Goal: Task Accomplishment & Management: Complete application form

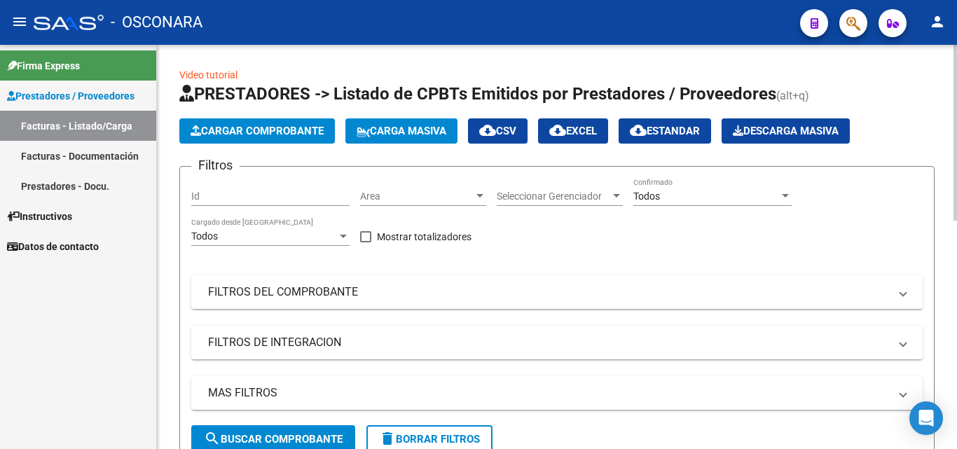
click at [231, 142] on button "Cargar Comprobante" at bounding box center [257, 130] width 156 height 25
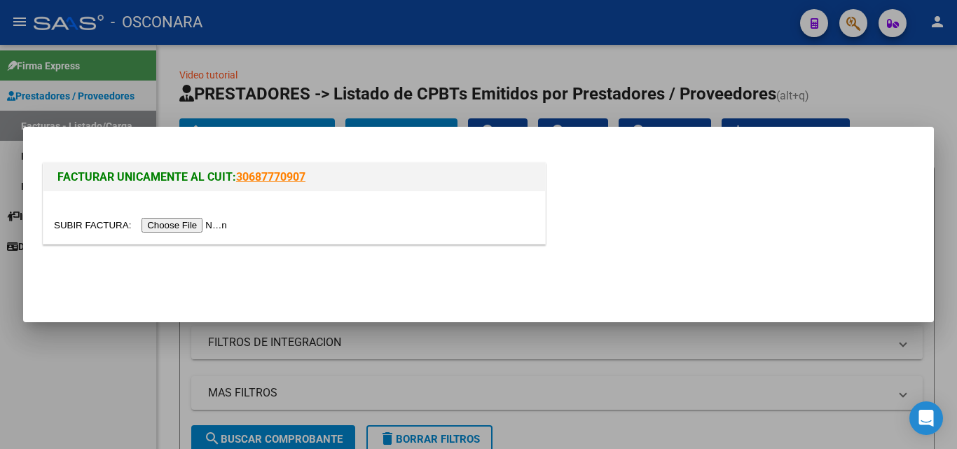
click at [195, 221] on input "file" at bounding box center [142, 225] width 177 height 15
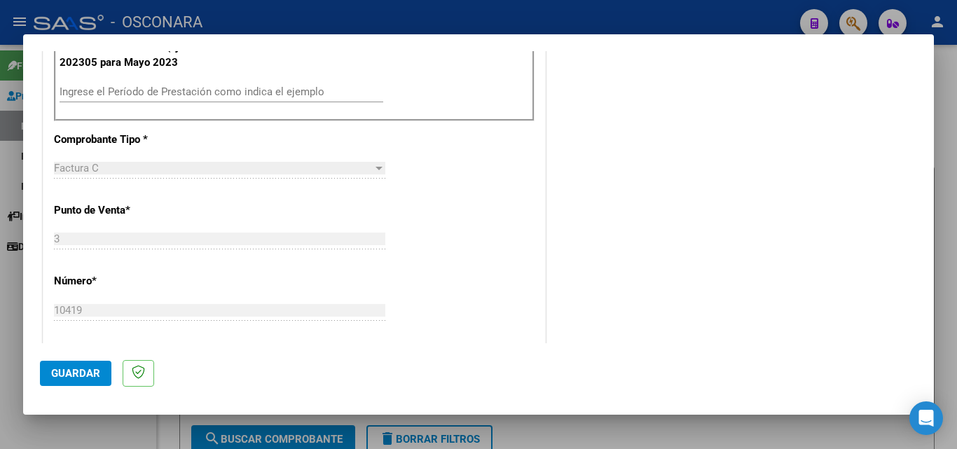
scroll to position [280, 0]
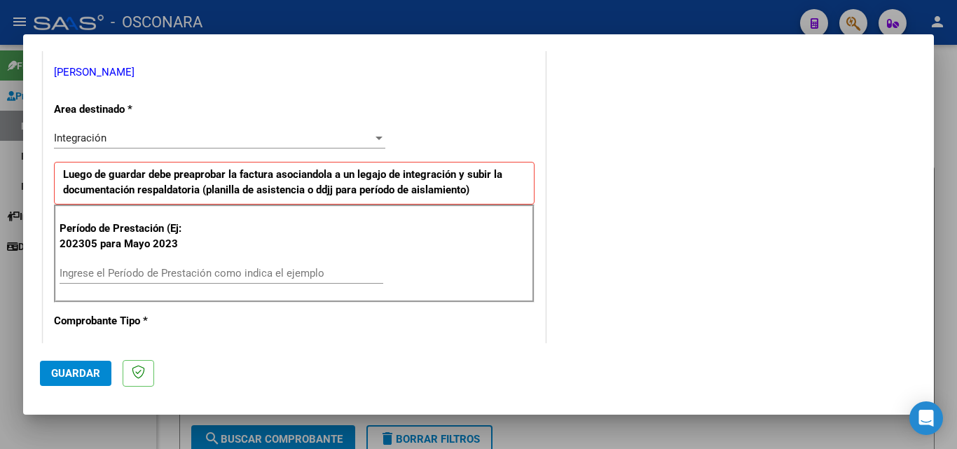
click at [116, 266] on div "Ingrese el Período de Prestación como indica el ejemplo" at bounding box center [222, 273] width 324 height 21
type input "202506"
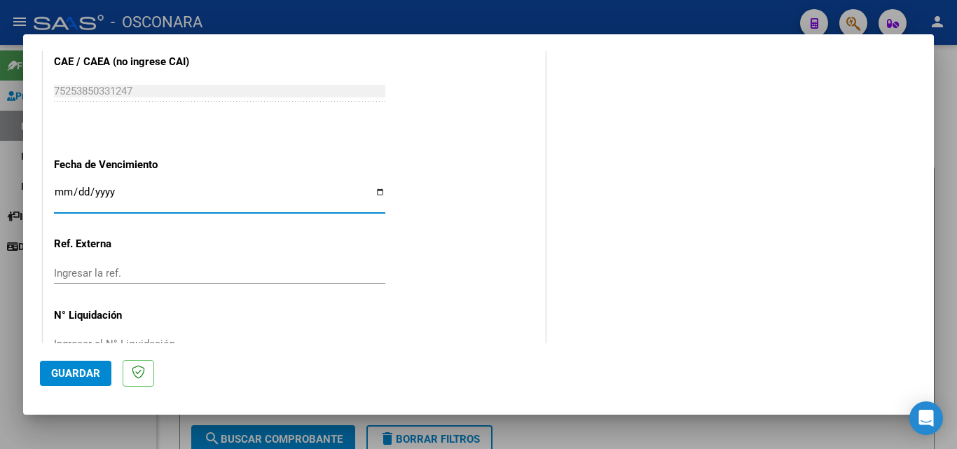
click at [62, 364] on button "Guardar" at bounding box center [75, 373] width 71 height 25
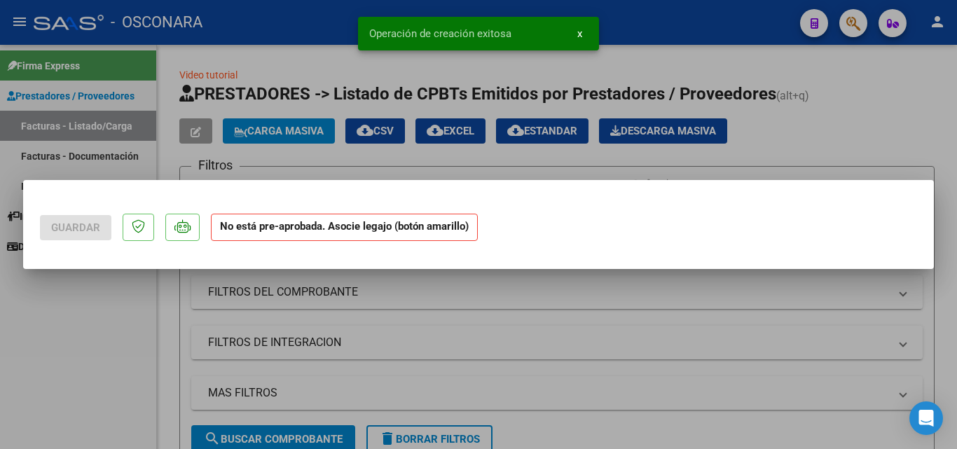
scroll to position [0, 0]
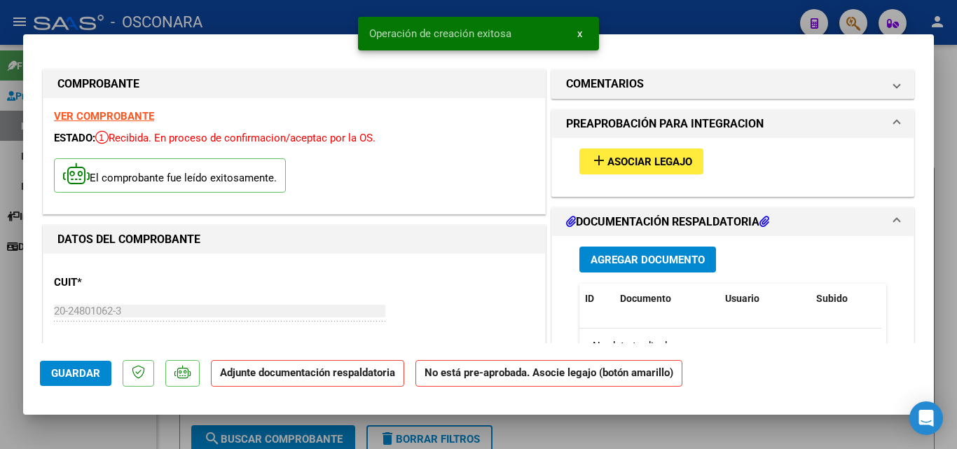
click at [650, 163] on span "Asociar Legajo" at bounding box center [650, 162] width 85 height 13
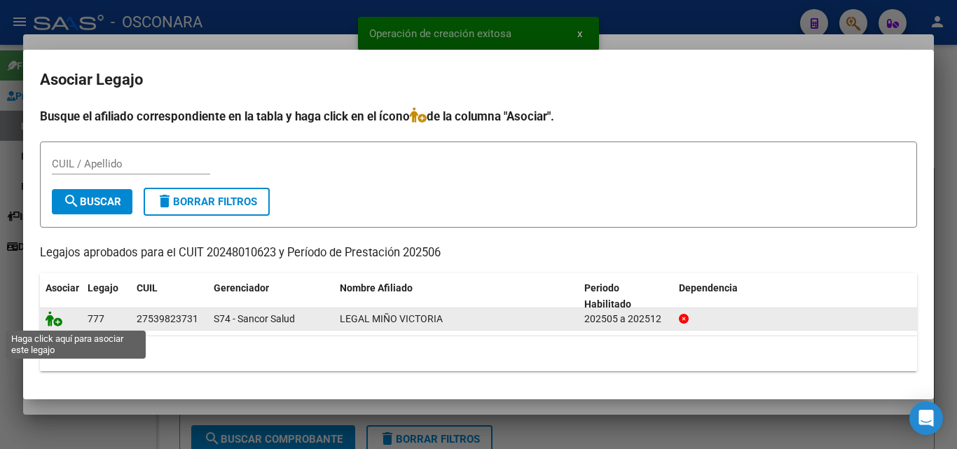
click at [56, 322] on icon at bounding box center [54, 318] width 17 height 15
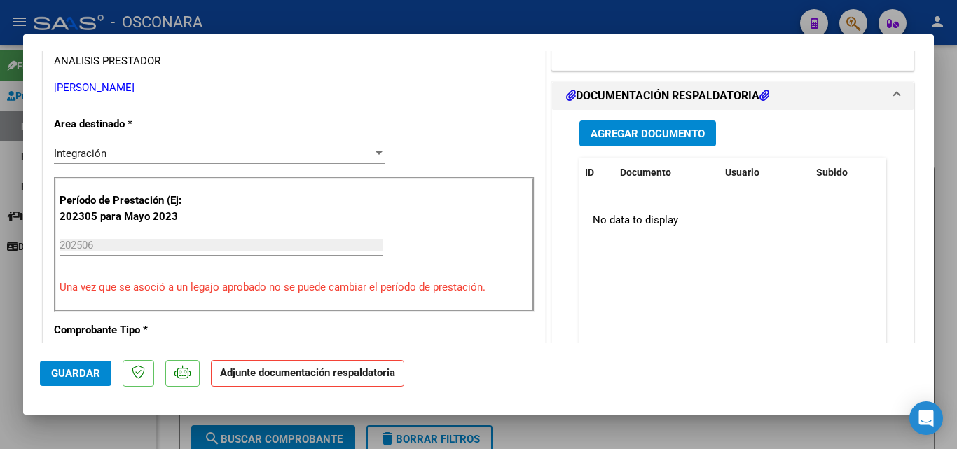
scroll to position [280, 0]
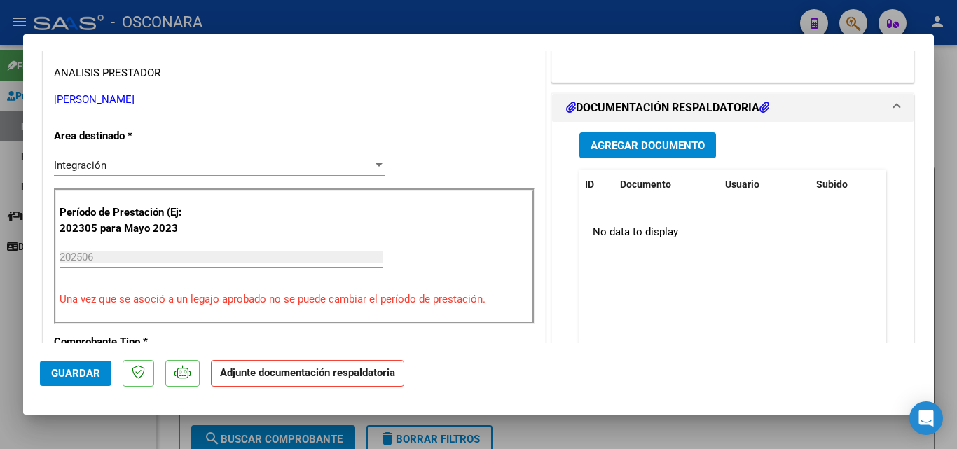
click at [677, 149] on span "Agregar Documento" at bounding box center [648, 145] width 114 height 13
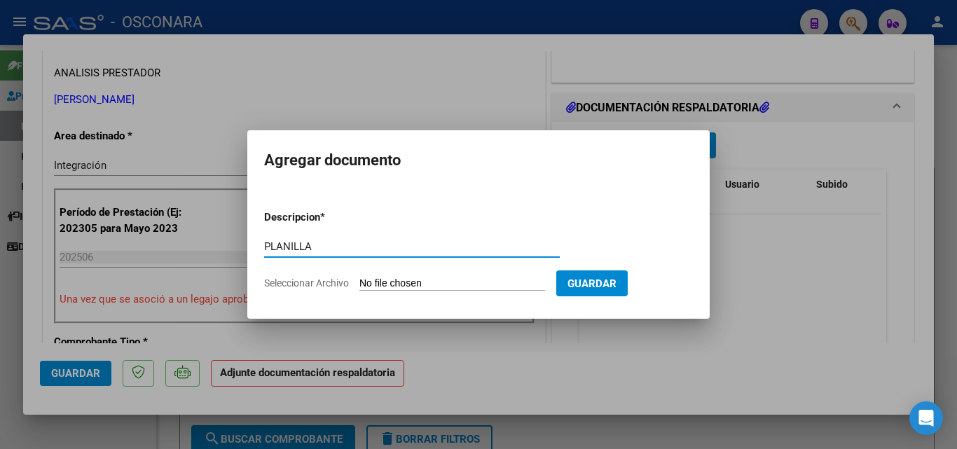
type input "PLANILLA"
click at [456, 292] on form "Descripcion * PLANILLA Escriba aquí una descripcion Seleccionar Archivo Guardar" at bounding box center [478, 250] width 429 height 102
click at [456, 287] on input "Seleccionar Archivo" at bounding box center [453, 284] width 186 height 13
type input "C:\fakepath\PLANILLA JUNIO.pdf"
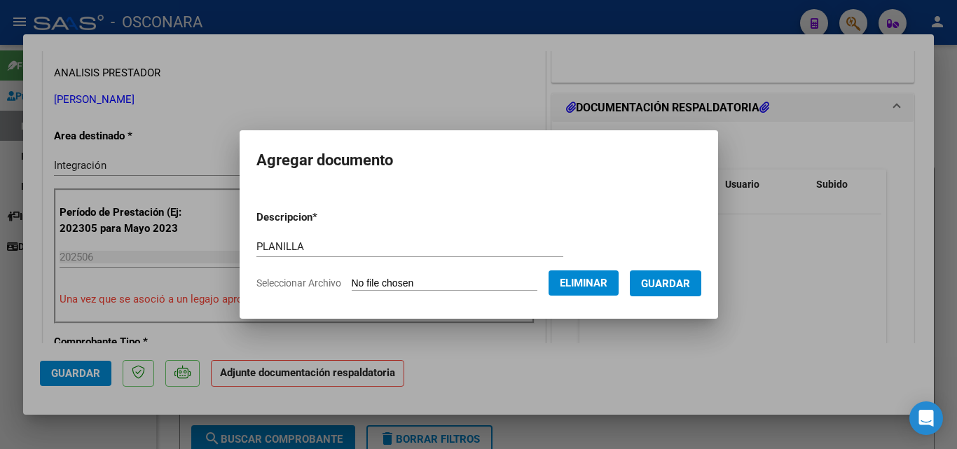
click at [690, 278] on span "Guardar" at bounding box center [665, 284] width 49 height 13
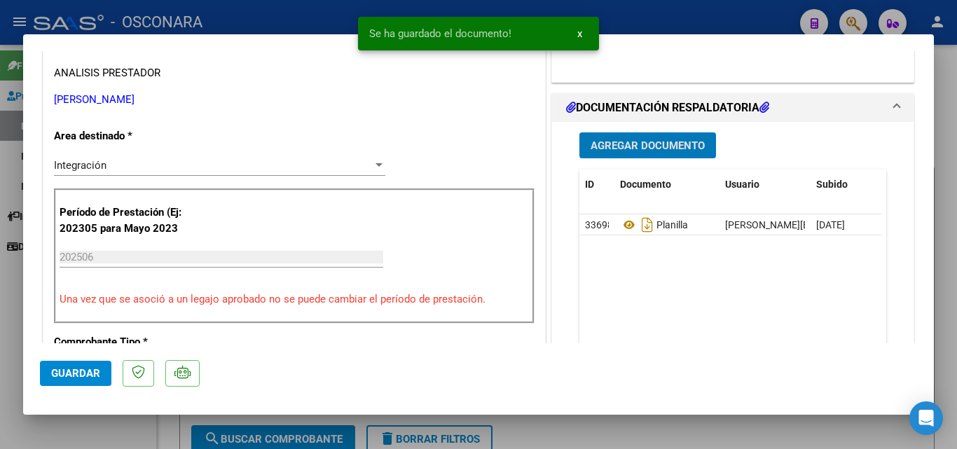
click at [648, 143] on span "Agregar Documento" at bounding box center [648, 145] width 114 height 13
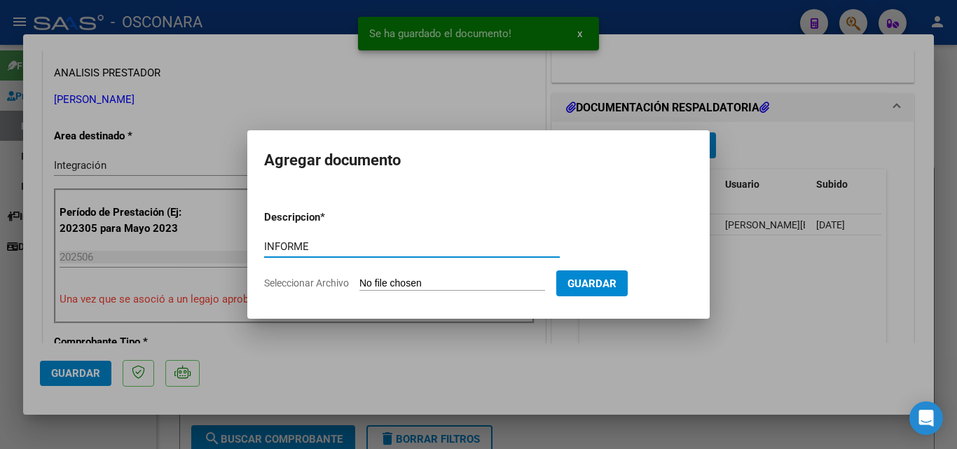
type input "INFORME"
click at [454, 289] on input "Seleccionar Archivo" at bounding box center [453, 284] width 186 height 13
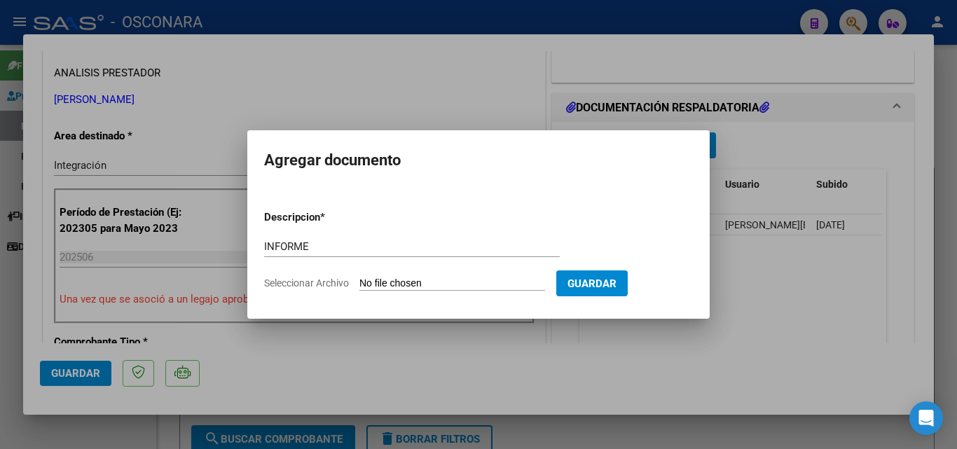
type input "C:\fakepath\INFORME.pdf"
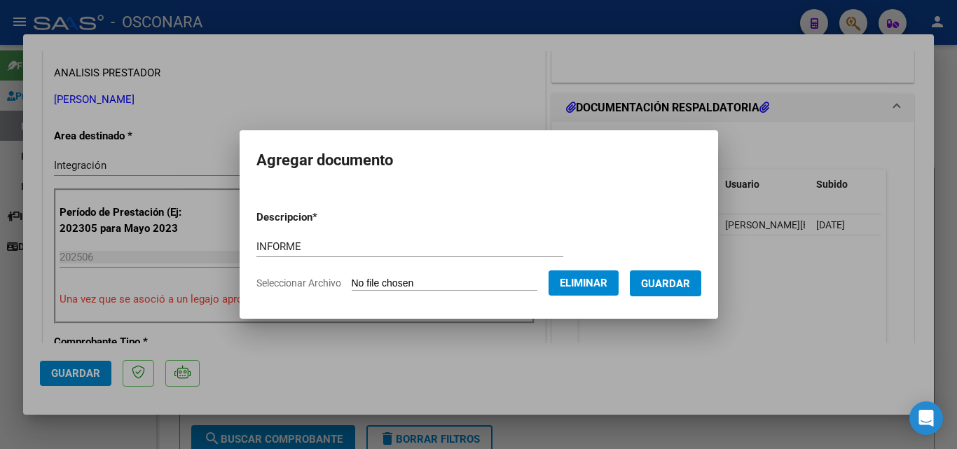
click at [682, 286] on span "Guardar" at bounding box center [665, 284] width 49 height 13
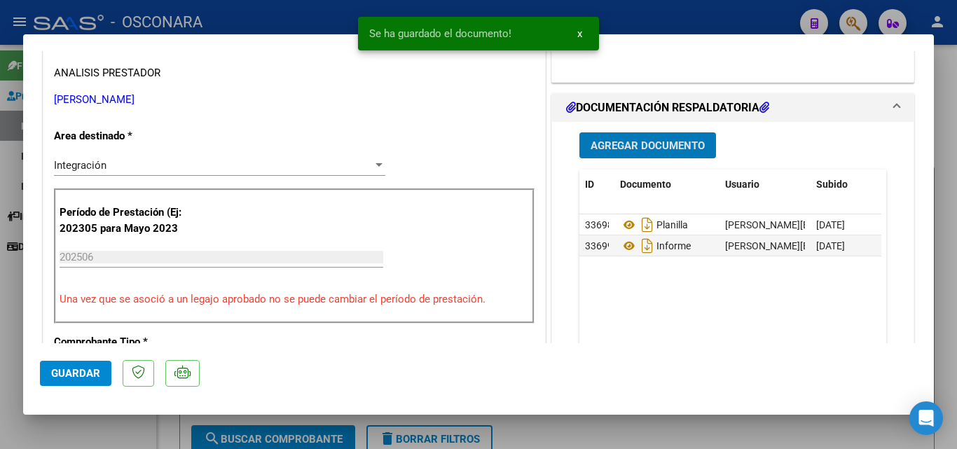
click at [71, 378] on span "Guardar" at bounding box center [75, 373] width 49 height 13
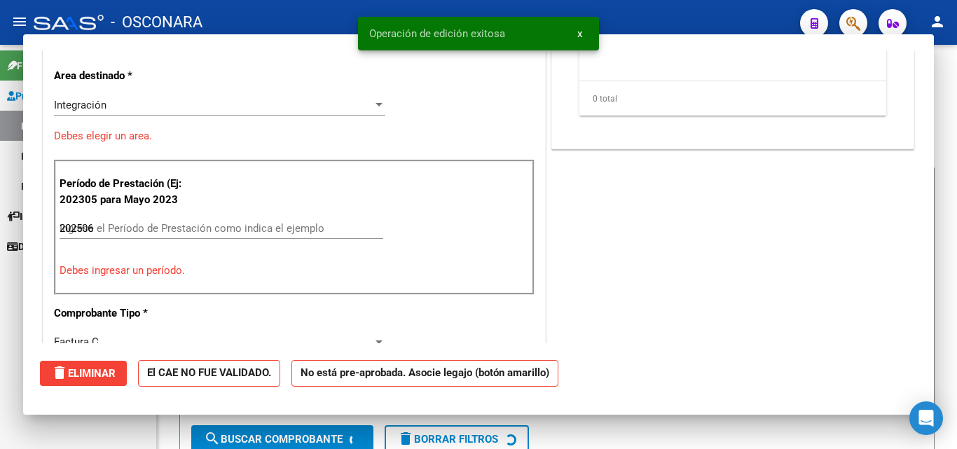
type input "$ 0,00"
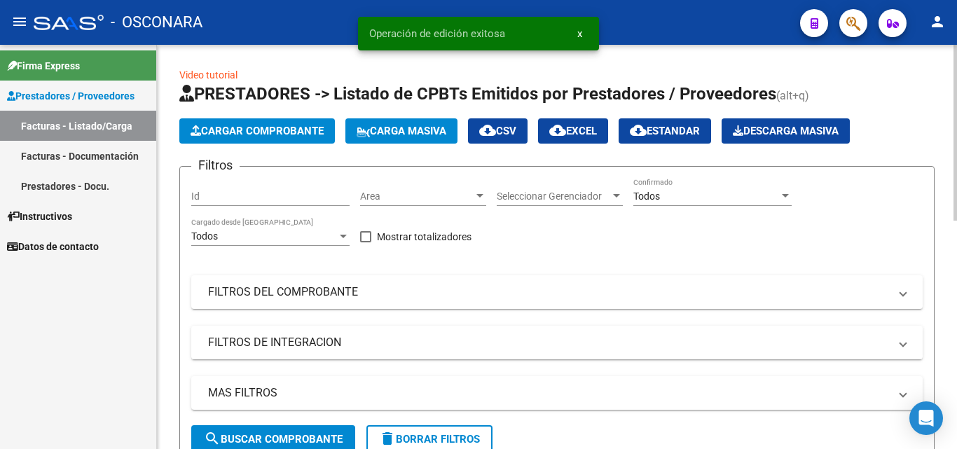
click at [231, 130] on span "Cargar Comprobante" at bounding box center [257, 131] width 133 height 13
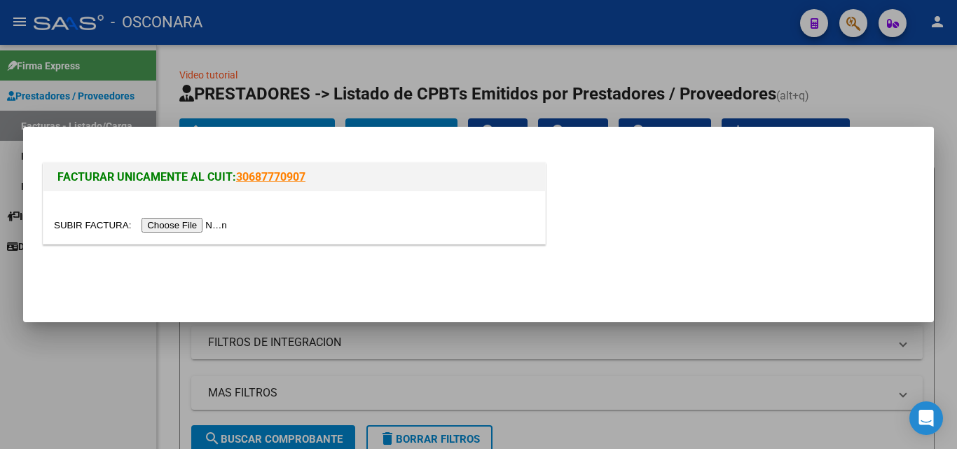
click at [165, 226] on input "file" at bounding box center [142, 225] width 177 height 15
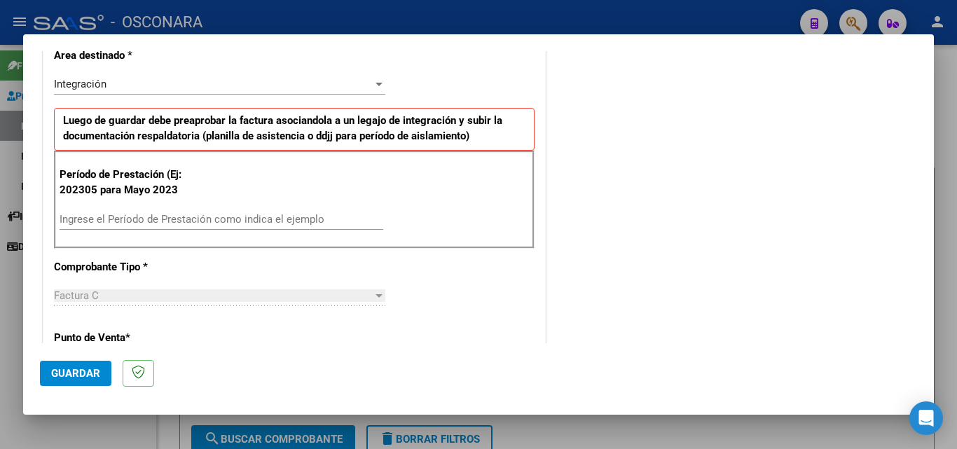
scroll to position [350, 0]
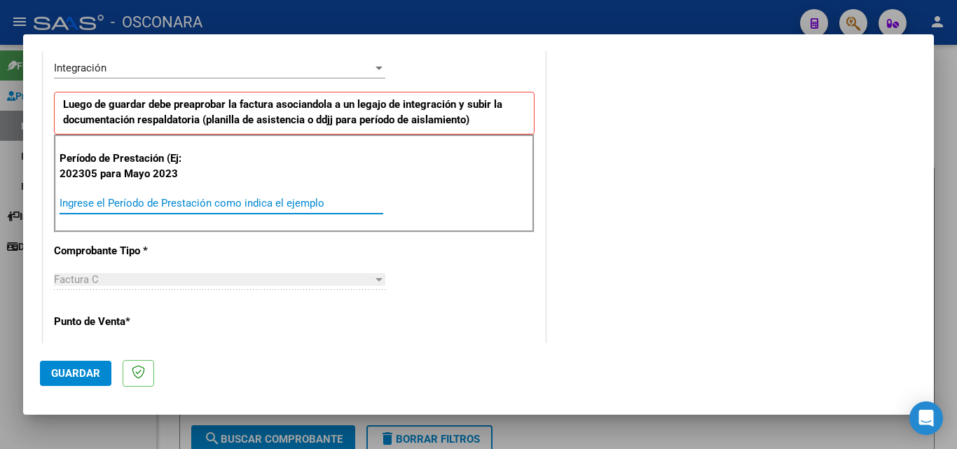
click at [199, 205] on input "Ingrese el Período de Prestación como indica el ejemplo" at bounding box center [222, 203] width 324 height 13
type input "202507"
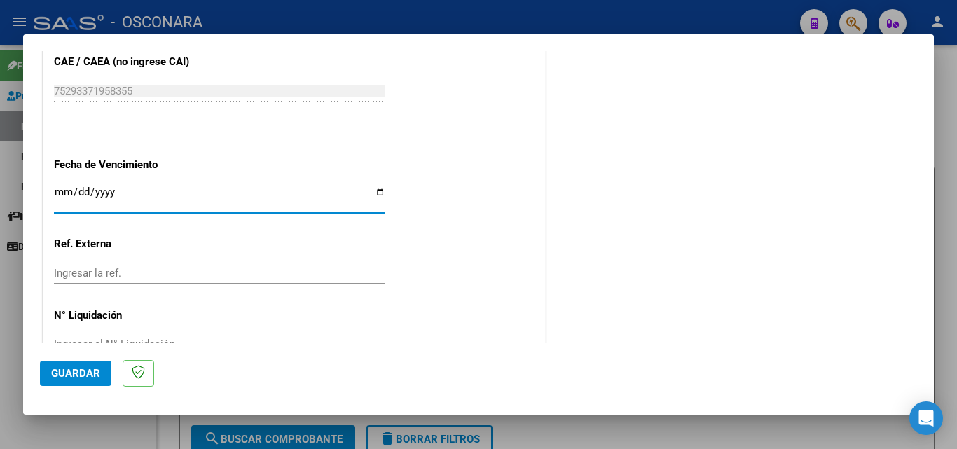
scroll to position [941, 0]
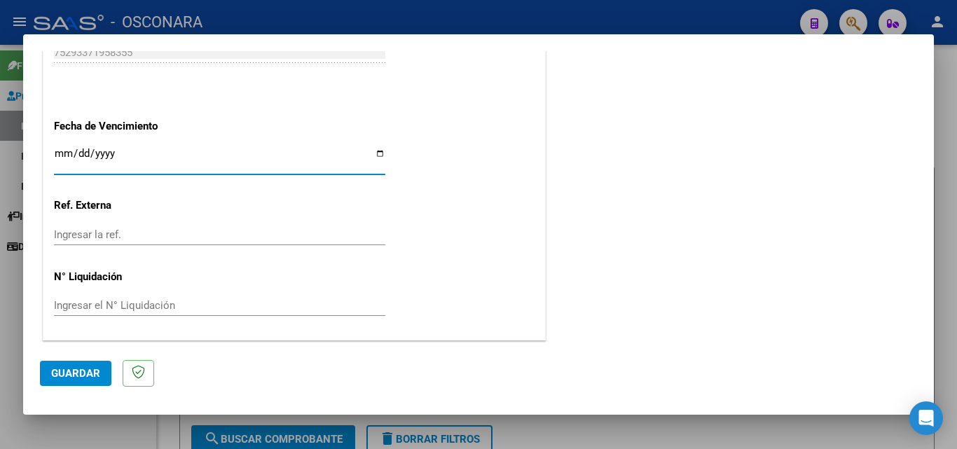
click at [60, 374] on span "Guardar" at bounding box center [75, 373] width 49 height 13
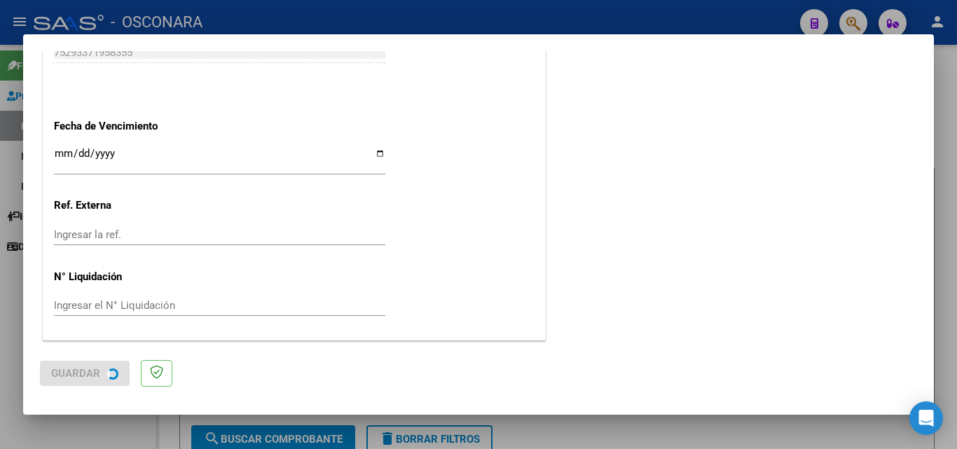
scroll to position [0, 0]
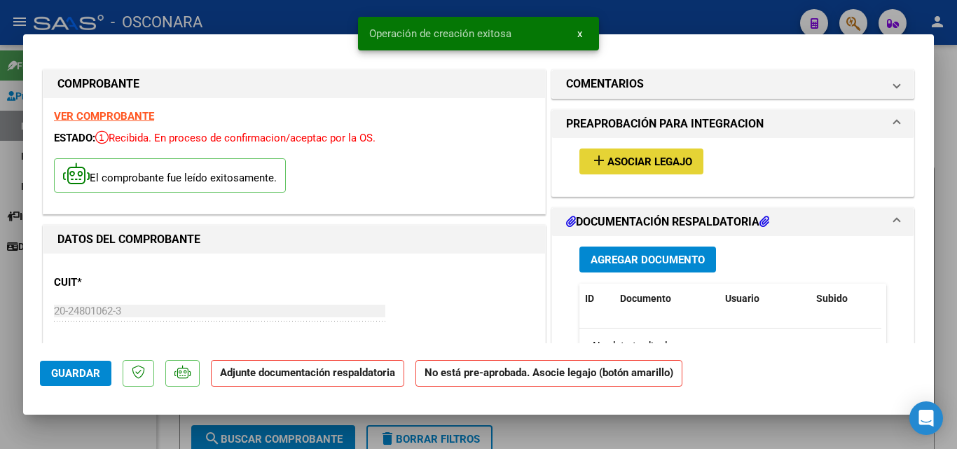
click at [651, 160] on span "Asociar Legajo" at bounding box center [650, 162] width 85 height 13
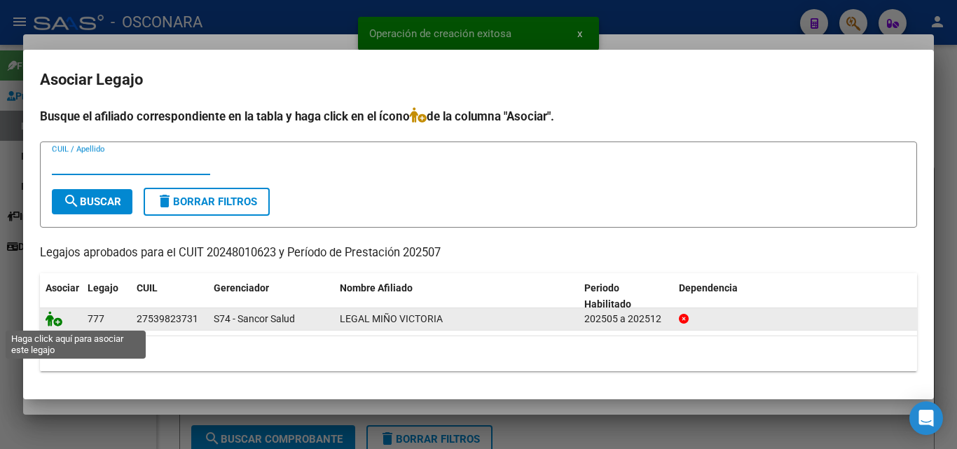
click at [53, 318] on icon at bounding box center [54, 318] width 17 height 15
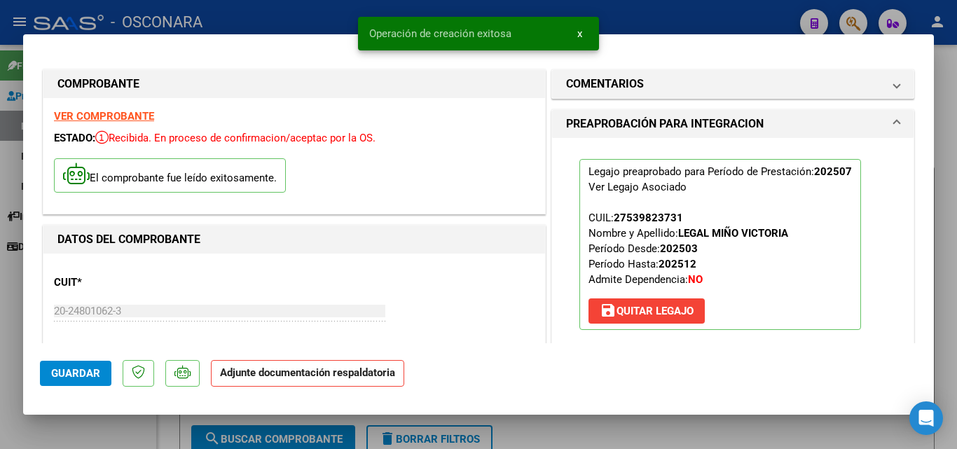
scroll to position [280, 0]
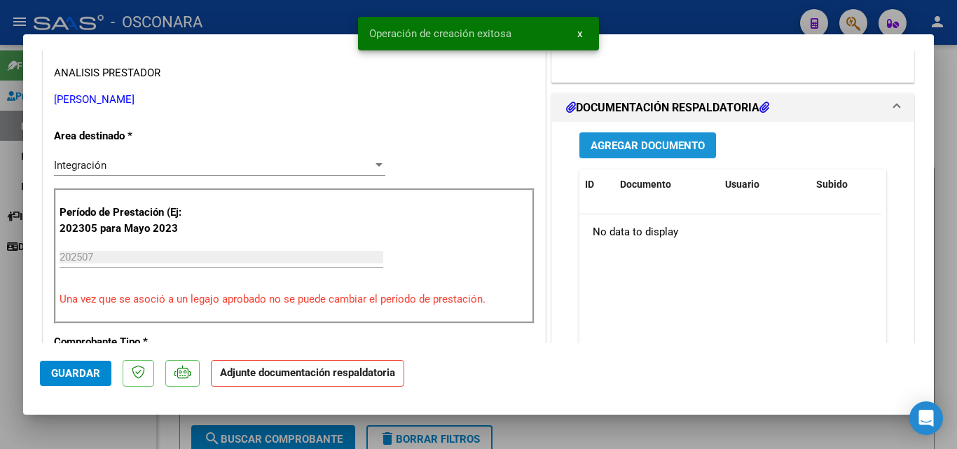
click at [665, 141] on span "Agregar Documento" at bounding box center [648, 145] width 114 height 13
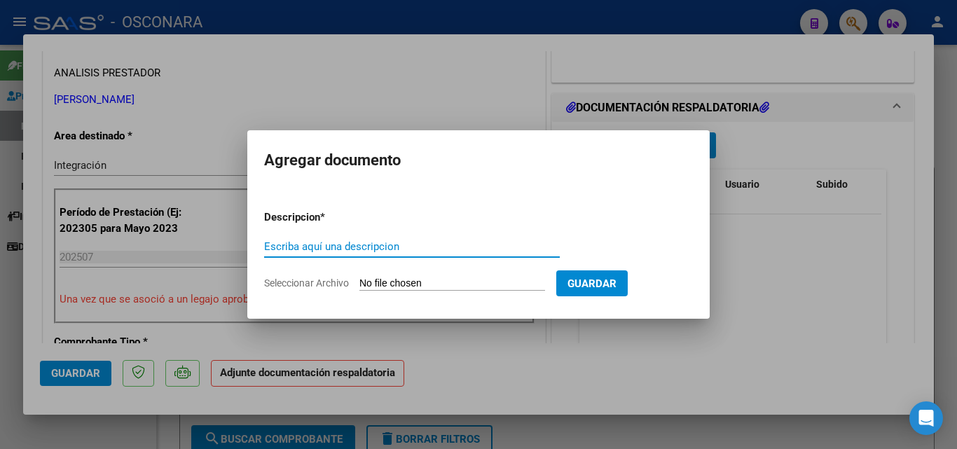
click at [340, 245] on input "Escriba aquí una descripcion" at bounding box center [412, 246] width 296 height 13
type input "PLANILLA"
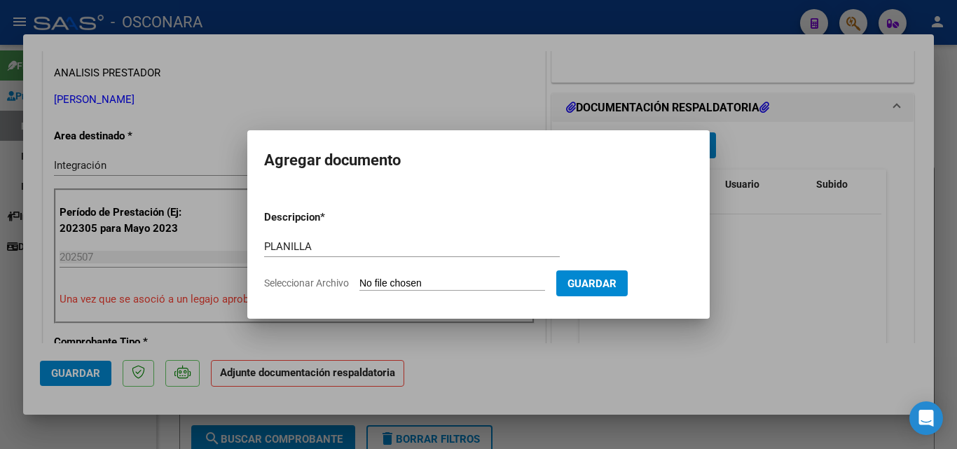
click at [436, 287] on input "Seleccionar Archivo" at bounding box center [453, 284] width 186 height 13
type input "C:\fakepath\PLANILLA JULIO.pdf"
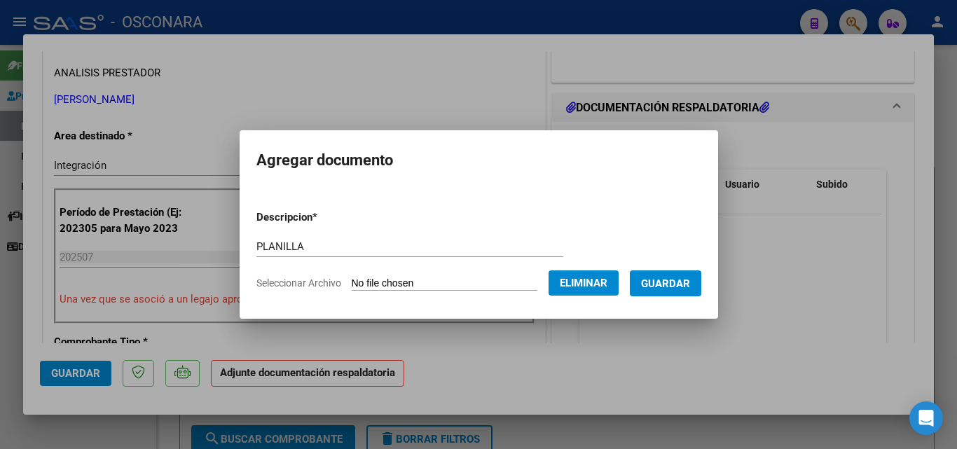
click at [650, 287] on button "Guardar" at bounding box center [665, 284] width 71 height 26
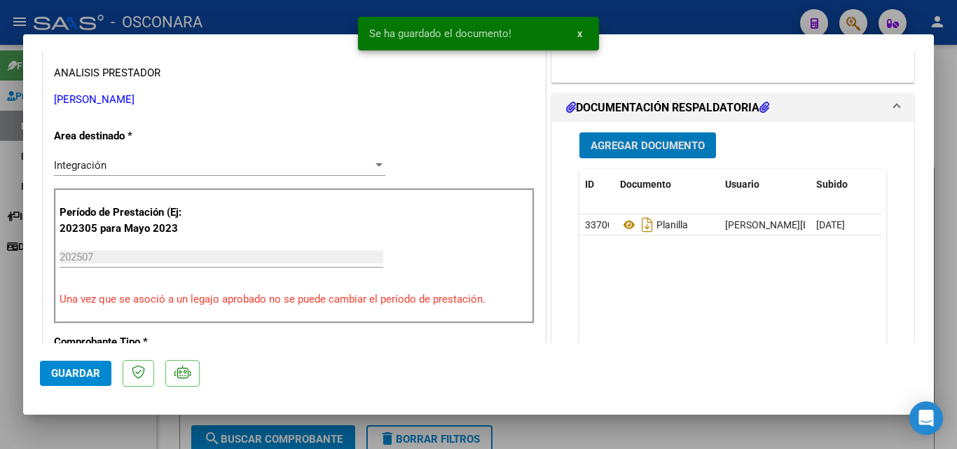
click at [101, 365] on button "Guardar" at bounding box center [75, 373] width 71 height 25
type input "$ 0,00"
